Goal: Task Accomplishment & Management: Manage account settings

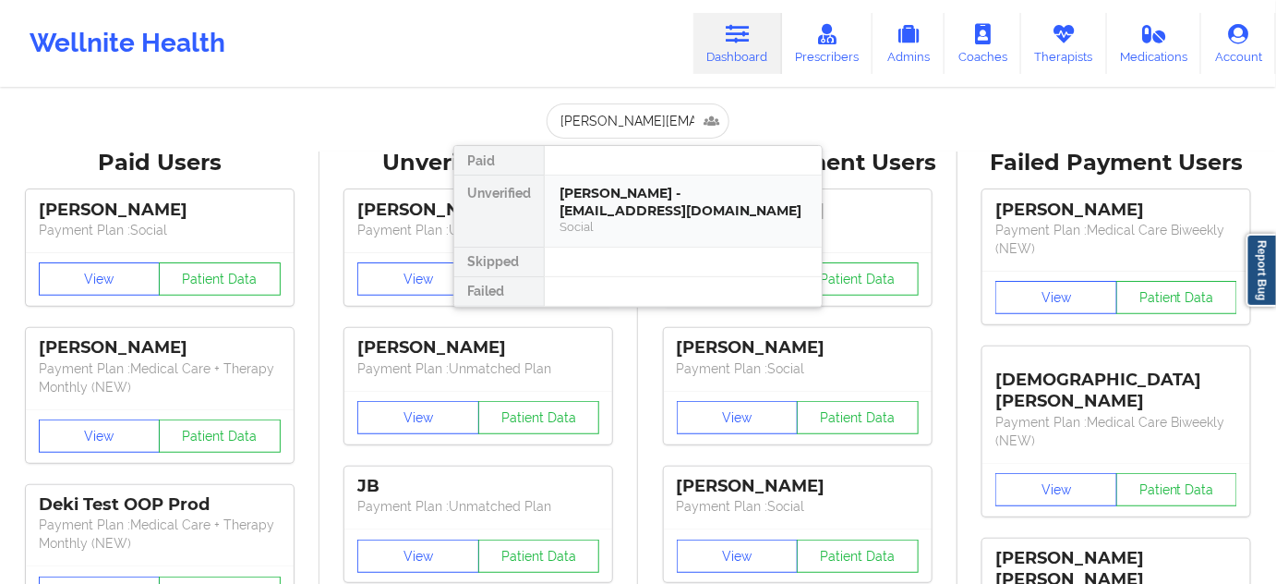
scroll to position [0, 18]
click at [630, 208] on div "Loren Douglass - [EMAIL_ADDRESS][PERSON_NAME][DOMAIN_NAME]" at bounding box center [683, 202] width 247 height 34
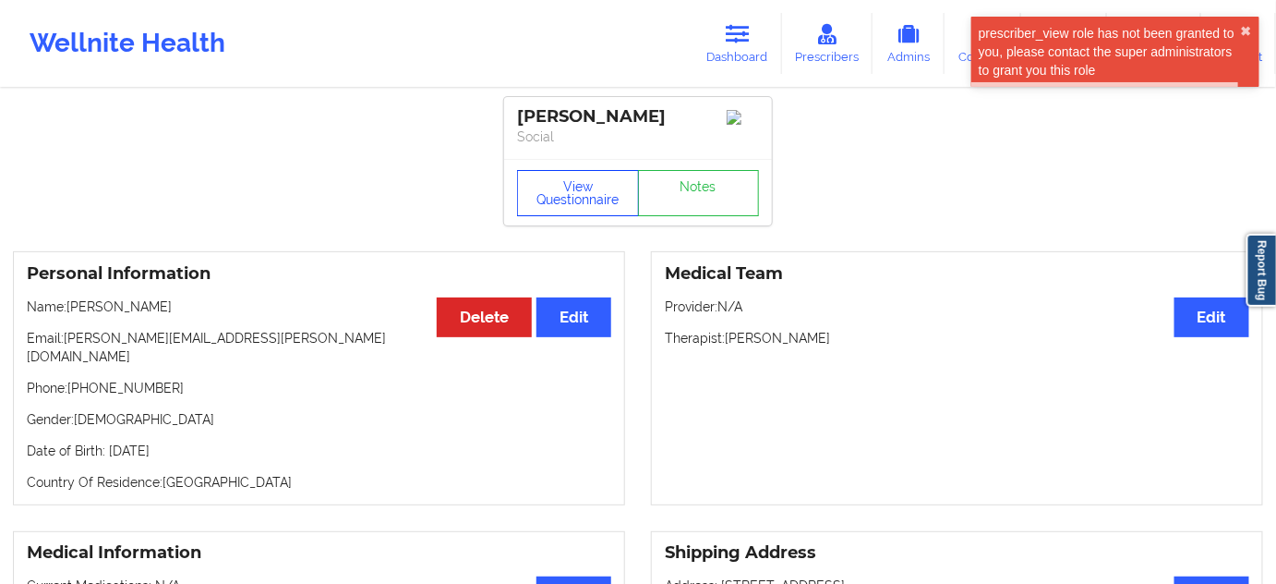
click at [598, 193] on button "View Questionnaire" at bounding box center [578, 193] width 122 height 46
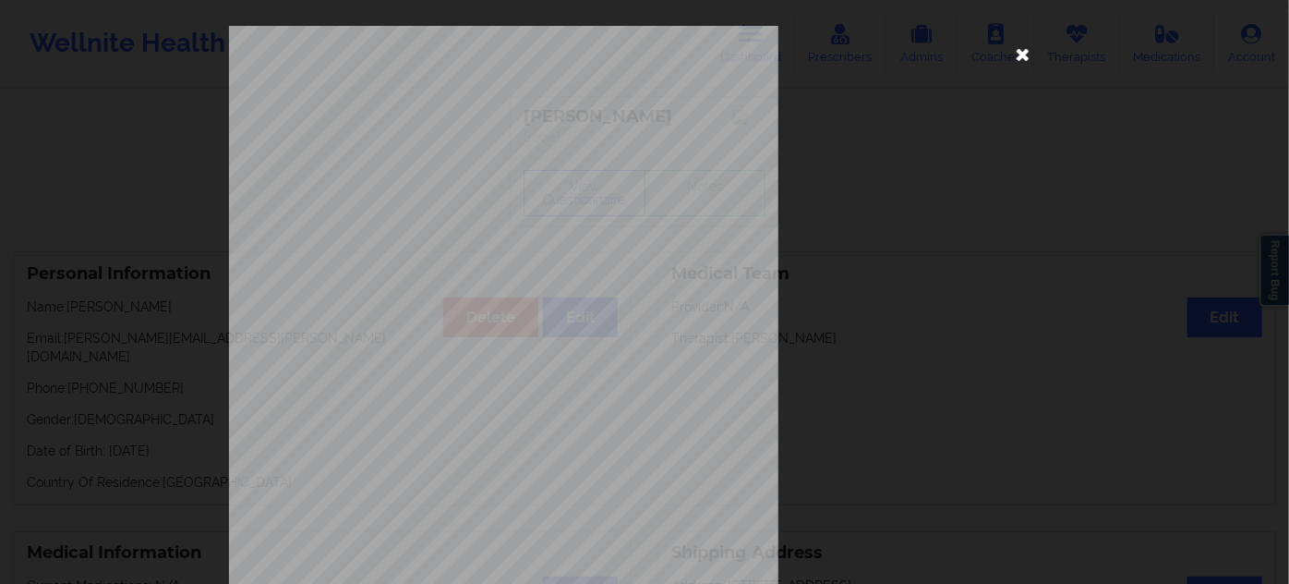
click at [1016, 51] on icon at bounding box center [1023, 54] width 30 height 30
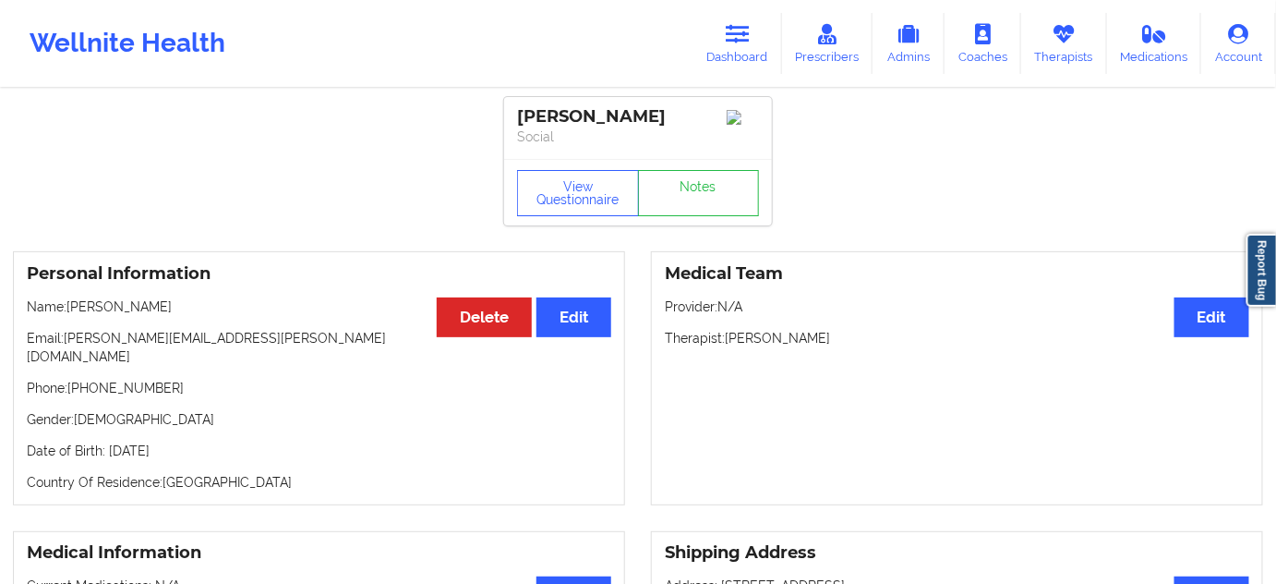
click at [544, 115] on div "[PERSON_NAME]" at bounding box center [638, 116] width 242 height 21
copy div "[PERSON_NAME]"
click at [629, 141] on p "Social" at bounding box center [638, 136] width 242 height 18
drag, startPoint x: 519, startPoint y: 115, endPoint x: 682, endPoint y: 110, distance: 163.5
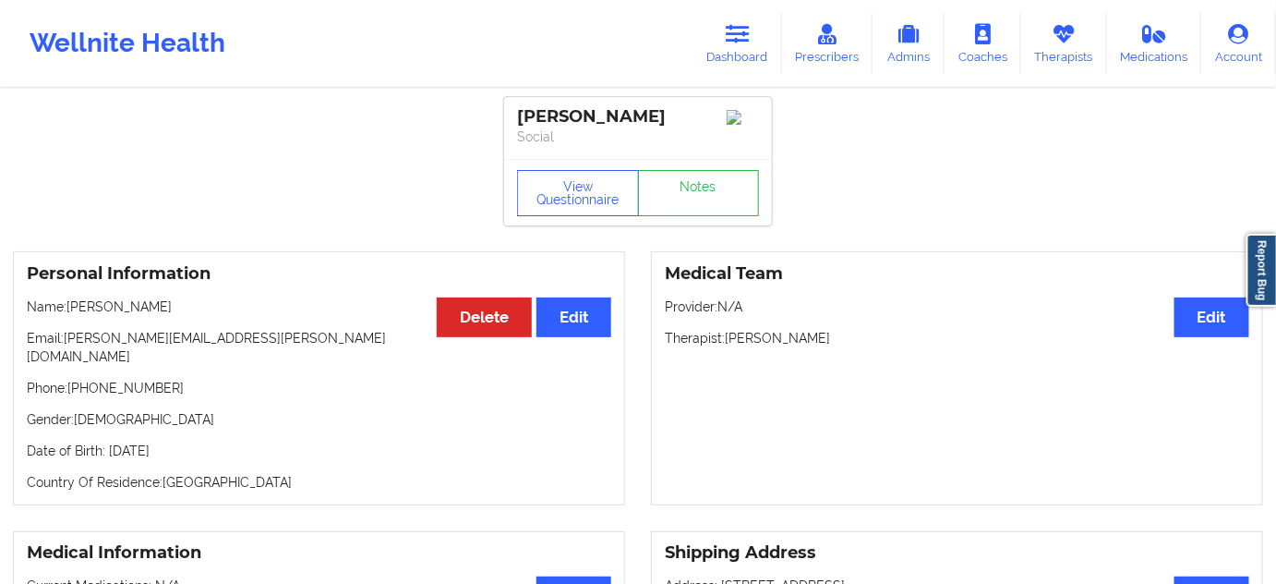
click at [682, 110] on div "[PERSON_NAME]" at bounding box center [638, 116] width 242 height 21
copy div "[PERSON_NAME]"
drag, startPoint x: 729, startPoint y: 344, endPoint x: 829, endPoint y: 341, distance: 99.8
click at [829, 341] on p "Therapist: [PERSON_NAME]" at bounding box center [957, 338] width 585 height 18
copy p "[PERSON_NAME]"
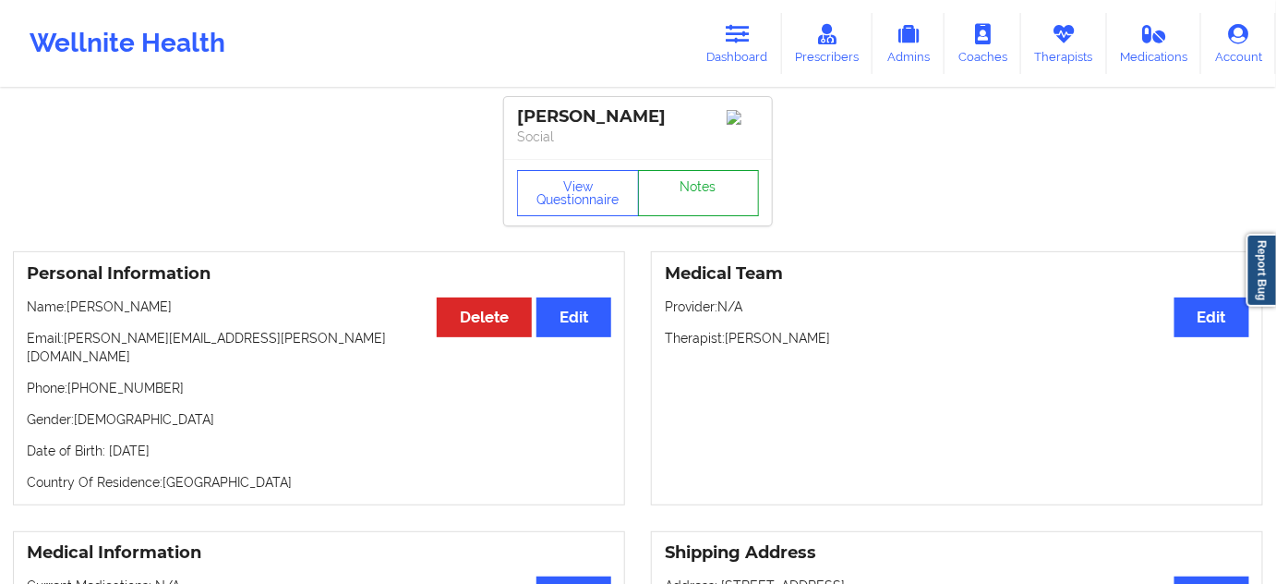
click at [699, 211] on link "Notes" at bounding box center [699, 193] width 122 height 46
